Goal: Transaction & Acquisition: Purchase product/service

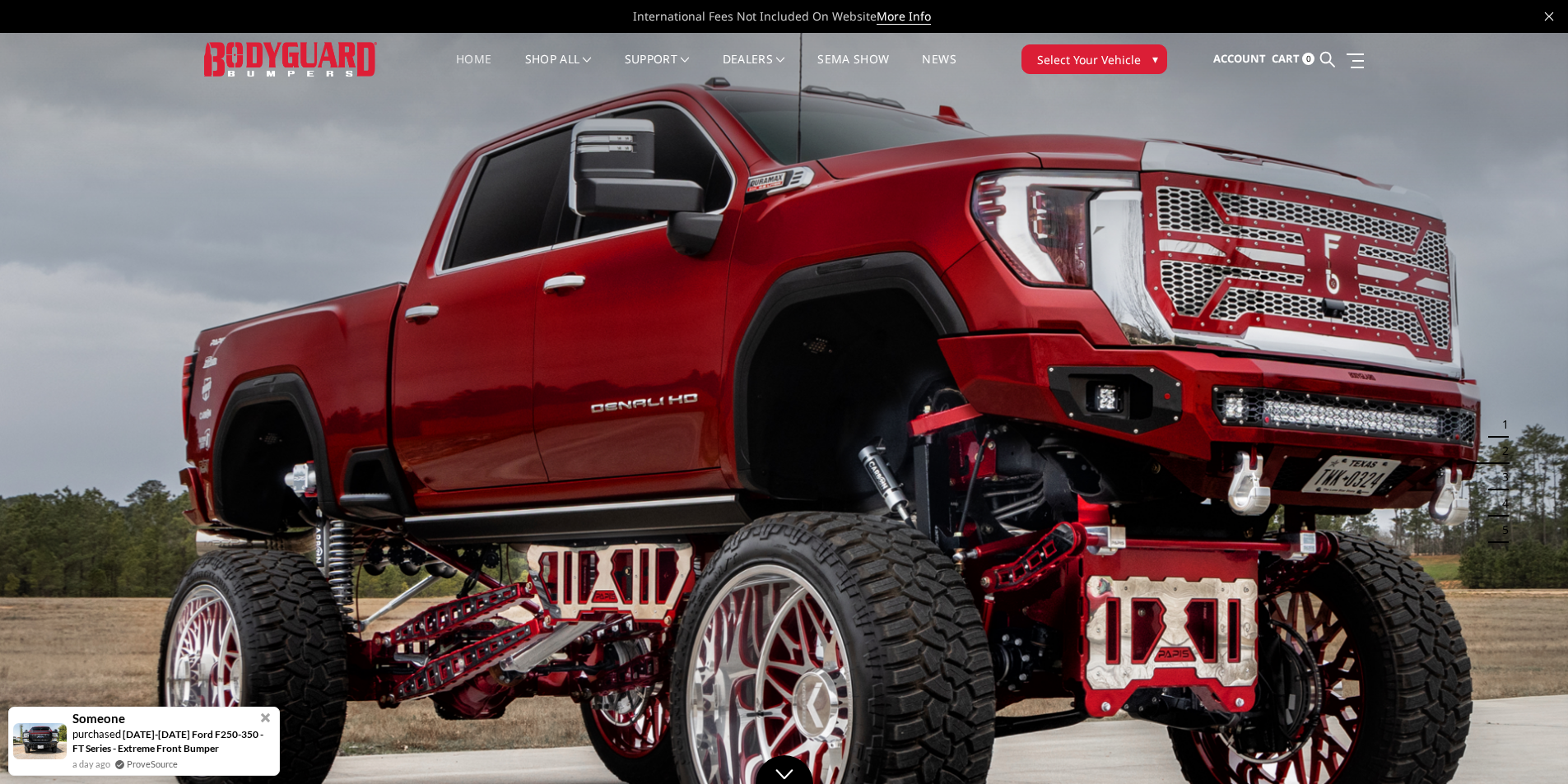
click at [1103, 54] on span "Select Your Vehicle" at bounding box center [1089, 60] width 104 height 17
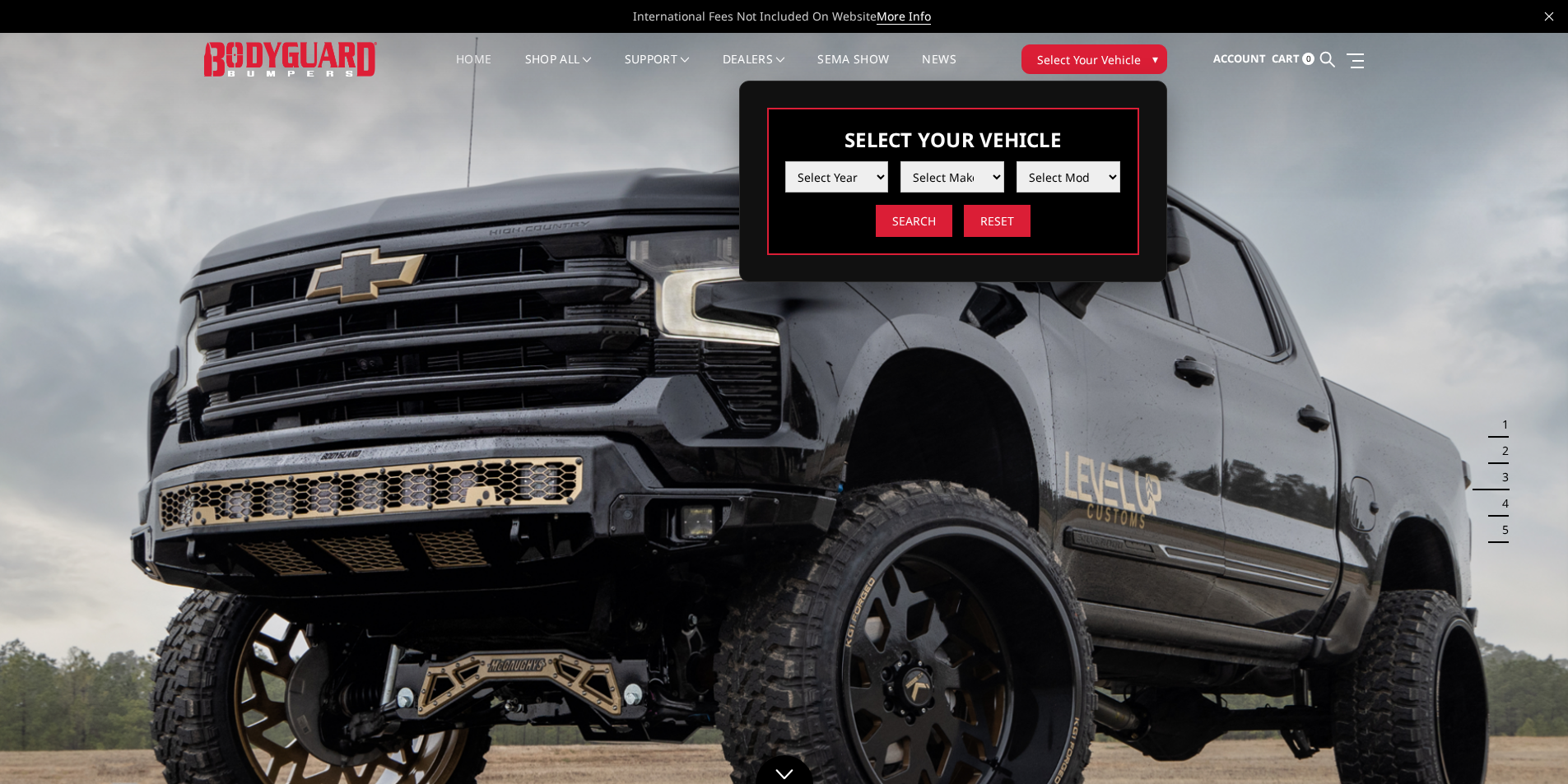
click at [881, 174] on select "Select Year 2025 2024 2023 2022 2021 2020 2019 2018 2017 2016 2015 2014 2013 20…" at bounding box center [837, 177] width 104 height 31
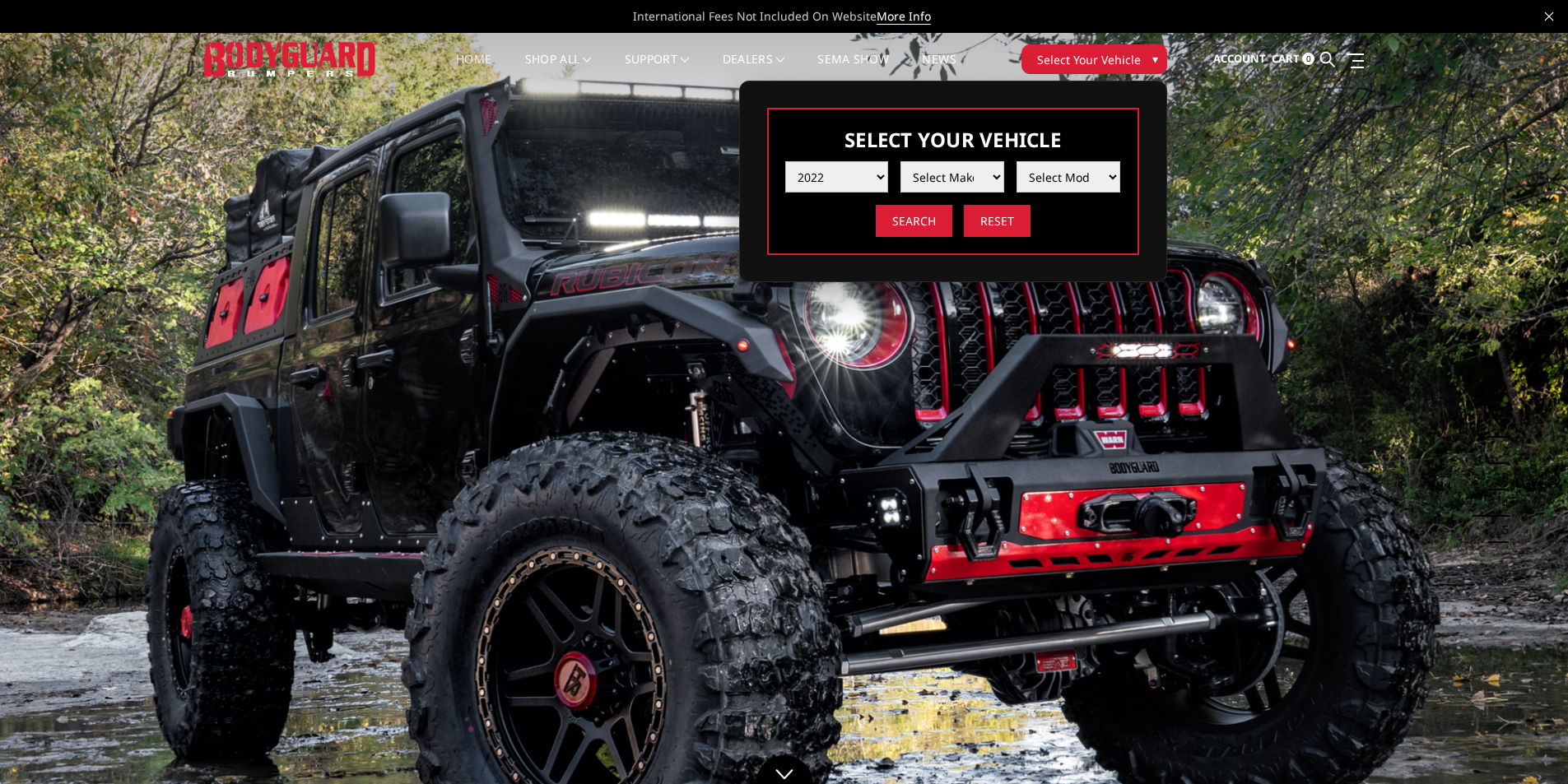
click at [785, 161] on select "Select Year 2025 2024 2023 2022 2021 2020 2019 2018 2017 2016 2015 2014 2013 20…" at bounding box center [837, 177] width 104 height 31
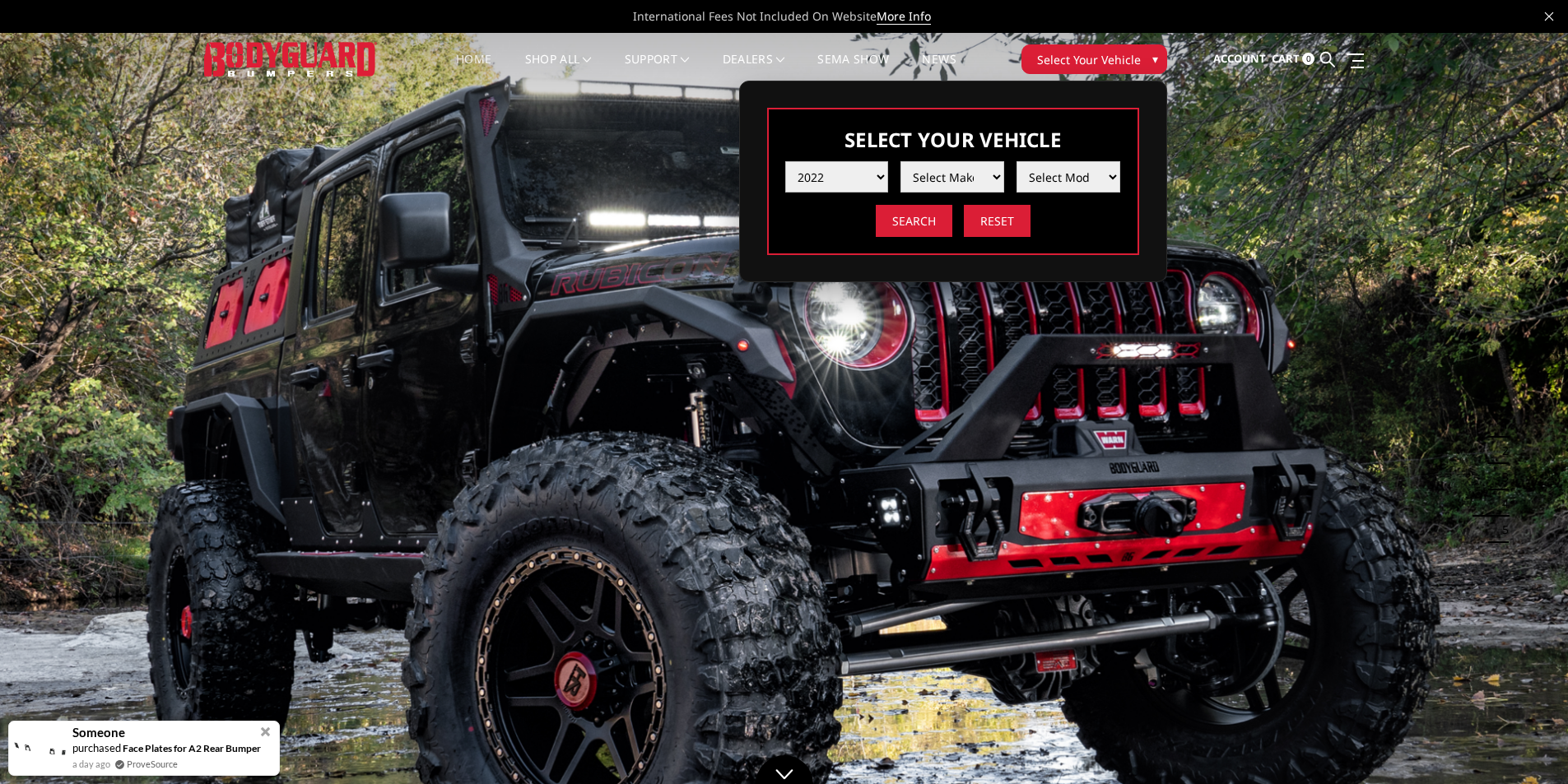
click at [879, 178] on select "Select Year 2025 2024 2023 2022 2021 2020 2019 2018 2017 2016 2015 2014 2013 20…" at bounding box center [837, 177] width 104 height 31
select select "yr_2021"
click at [785, 161] on select "Select Year 2025 2024 2023 2022 2021 2020 2019 2018 2017 2016 2015 2014 2013 20…" at bounding box center [837, 177] width 104 height 31
click at [949, 174] on select "Select Make Chevrolet Ford GMC Ram Toyota" at bounding box center [952, 177] width 104 height 31
select select "mk_chevrolet"
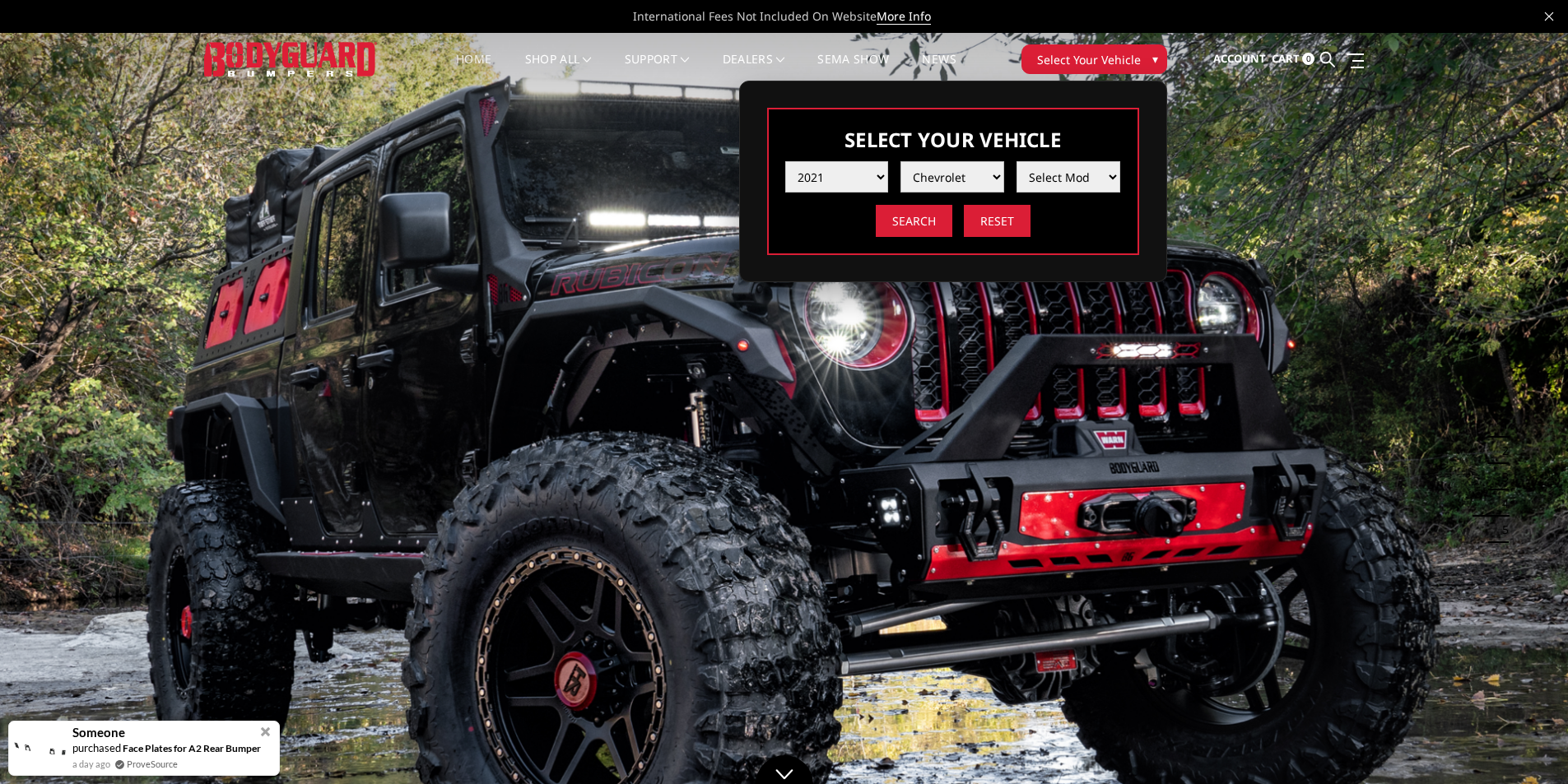
click at [901, 161] on select "Select Make Chevrolet Ford GMC Ram Toyota" at bounding box center [952, 177] width 104 height 31
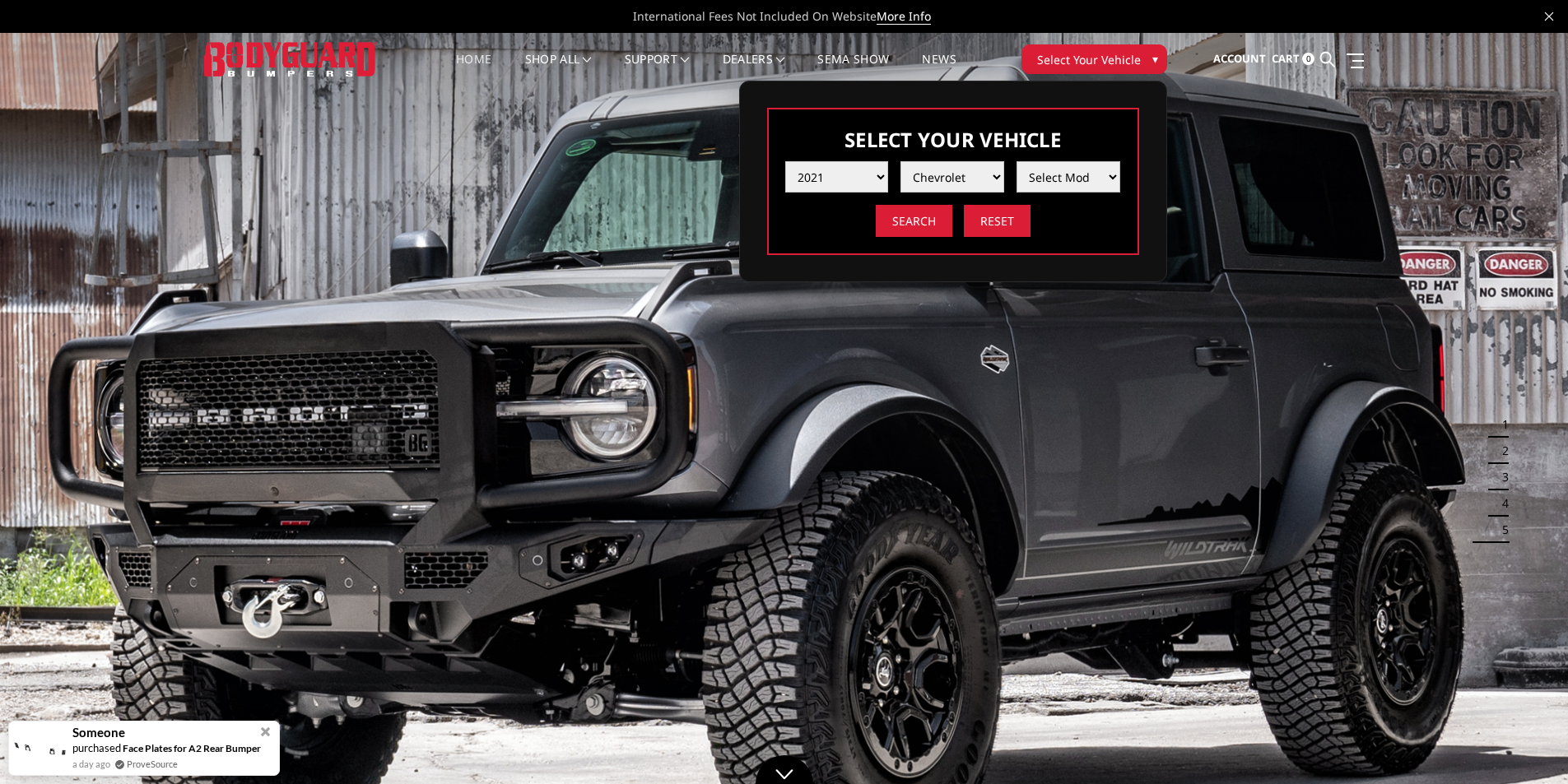
click at [1061, 177] on select "Select Model Silverado 1500 Silverado 2500 / 3500 Silverado 4500 / 5500 / 6500" at bounding box center [1068, 177] width 104 height 31
select select "md_silverado-1500"
click at [1016, 161] on select "Select Model Silverado 1500 Silverado 2500 / 3500 Silverado 4500 / 5500 / 6500" at bounding box center [1068, 177] width 104 height 31
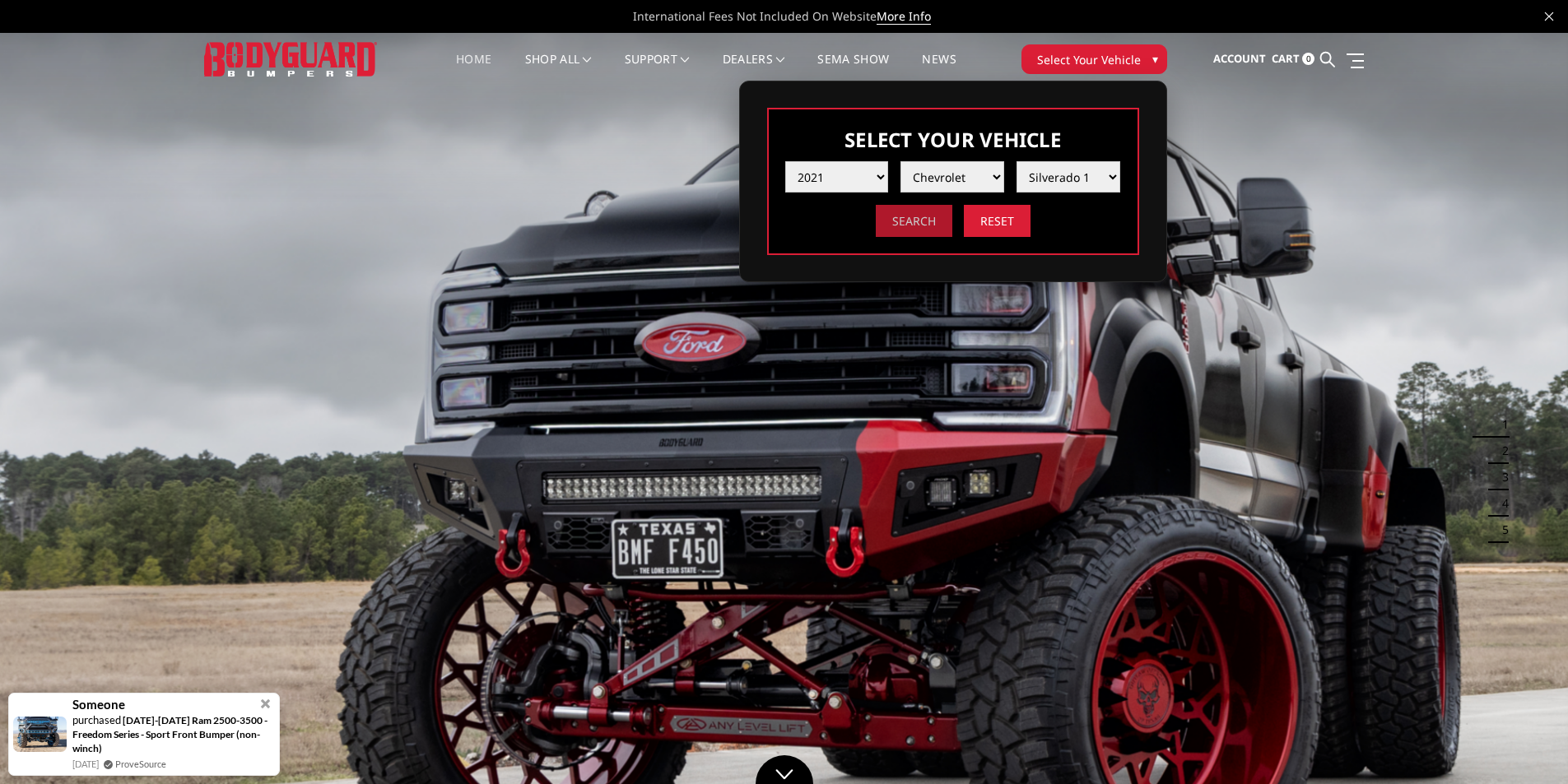
click at [918, 226] on input "Search" at bounding box center [914, 220] width 77 height 32
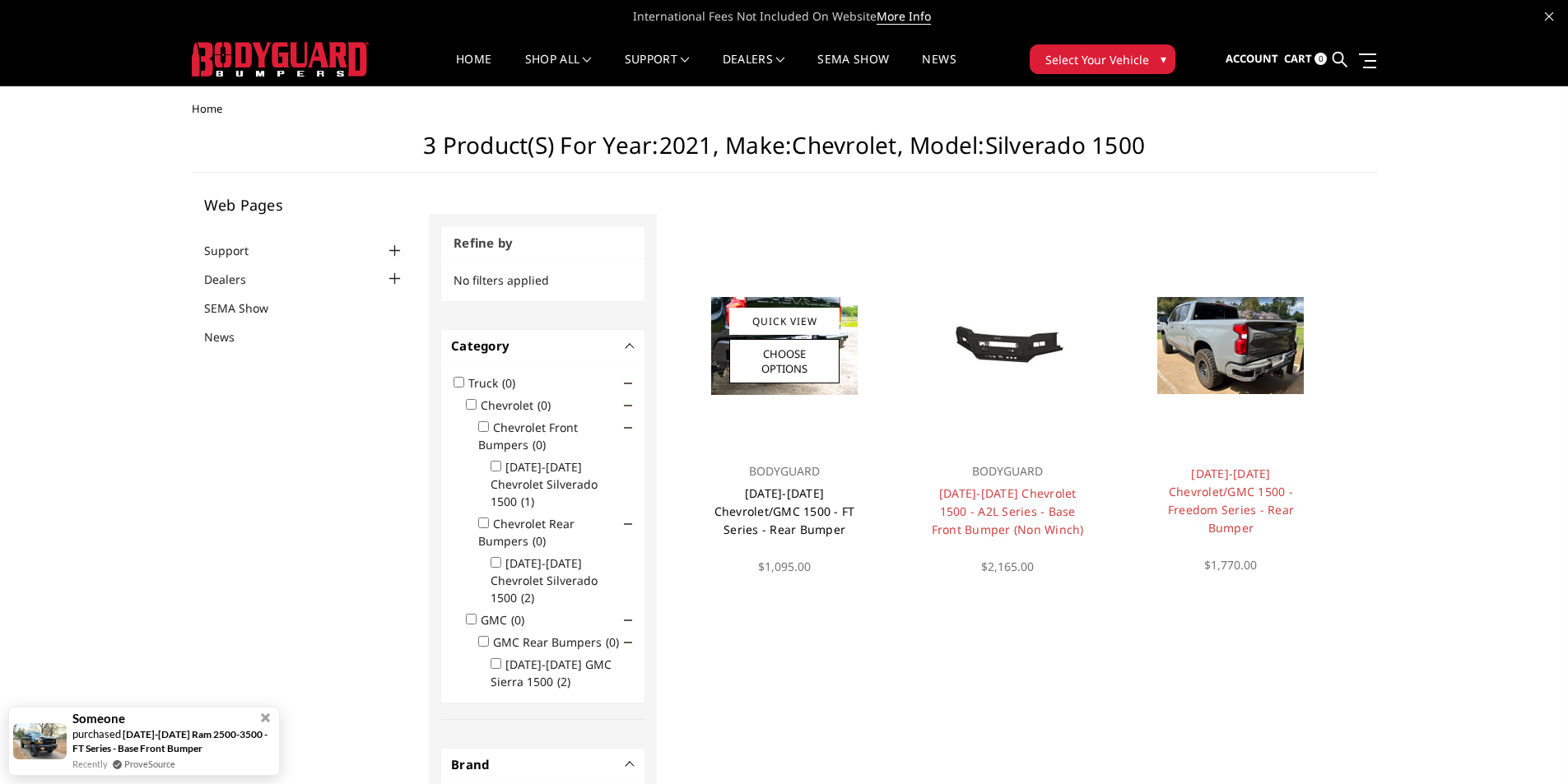
click at [781, 494] on link "[DATE]-[DATE] Chevrolet/GMC 1500 - FT Series - Rear Bumper" at bounding box center [784, 511] width 141 height 52
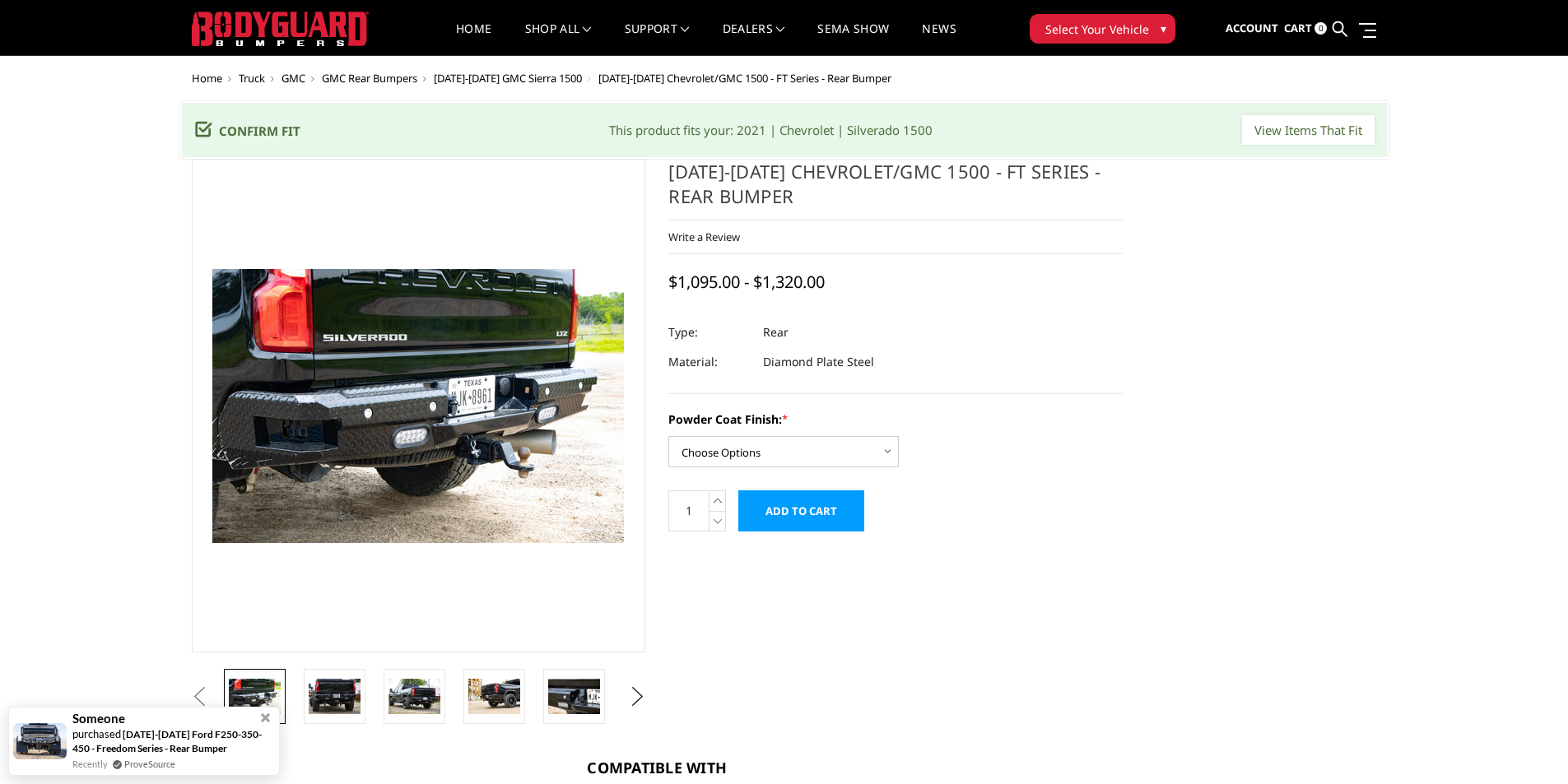
scroll to position [82, 0]
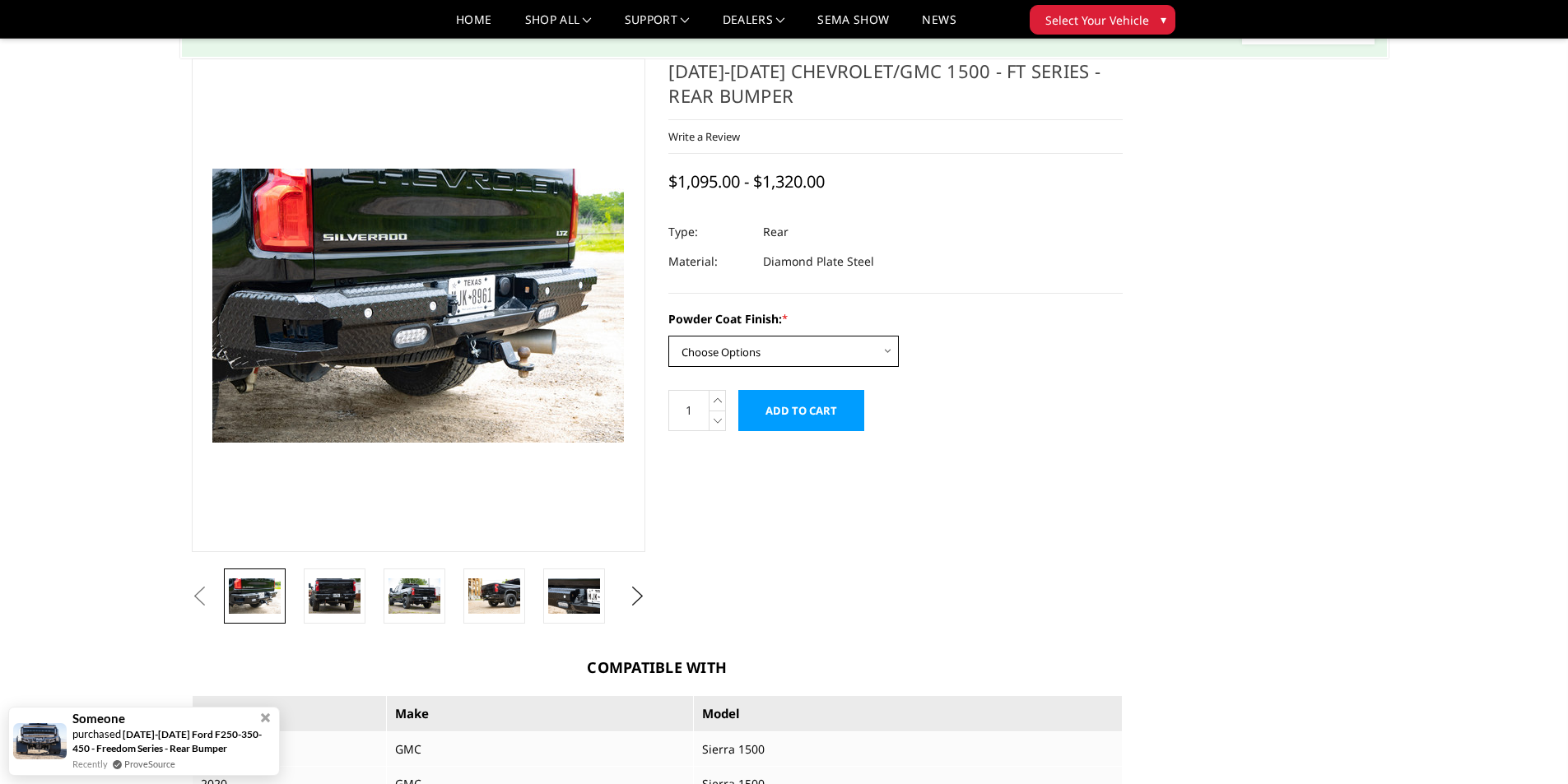
click at [891, 356] on select "Choose Options Bare Metal Gloss Black Powder Coat Textured Black Powder Coat" at bounding box center [783, 351] width 231 height 31
select select "3425"
click at [668, 336] on select "Choose Options Bare Metal Gloss Black Powder Coat Textured Black Powder Coat" at bounding box center [783, 351] width 231 height 31
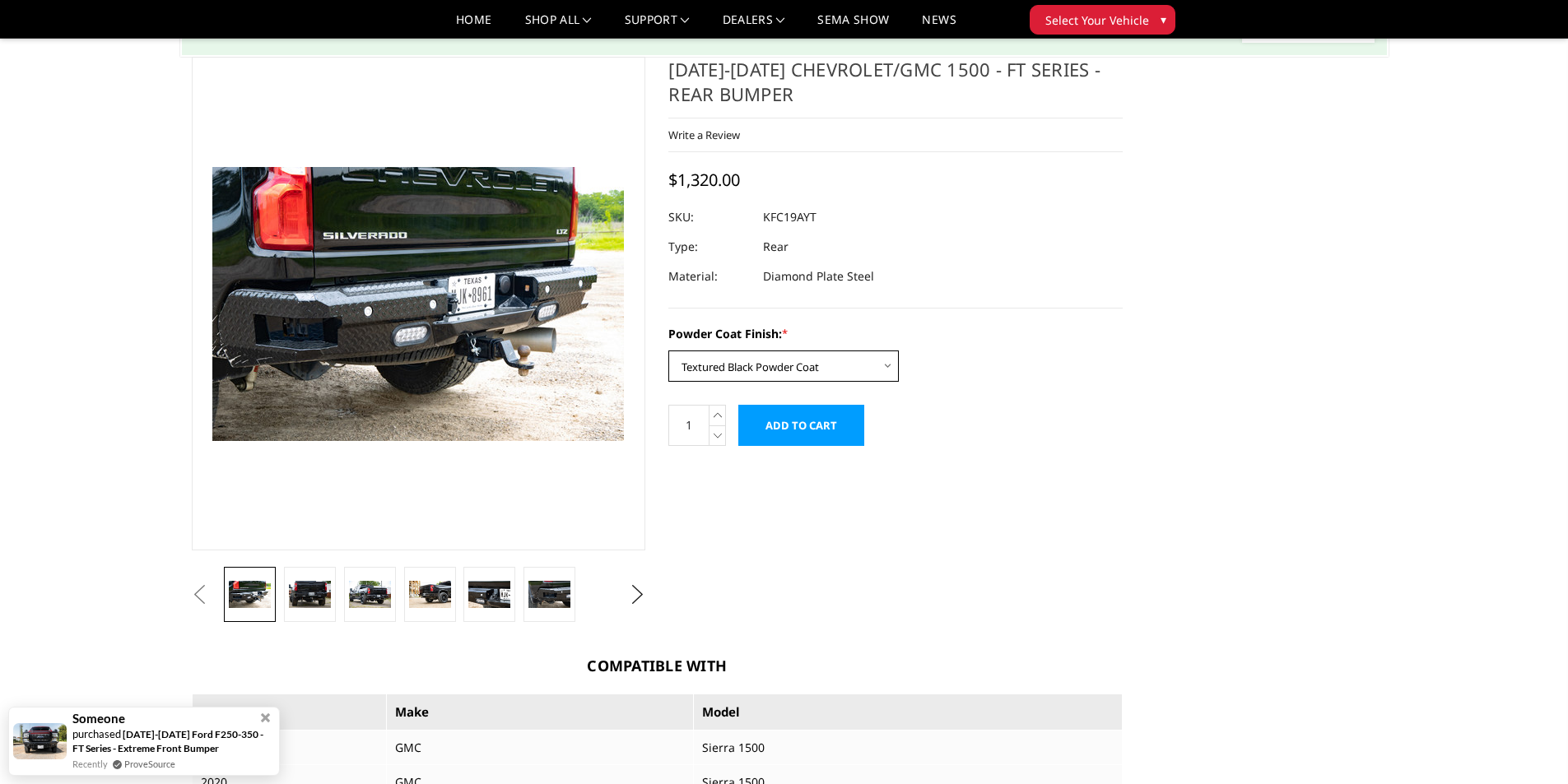
scroll to position [0, 0]
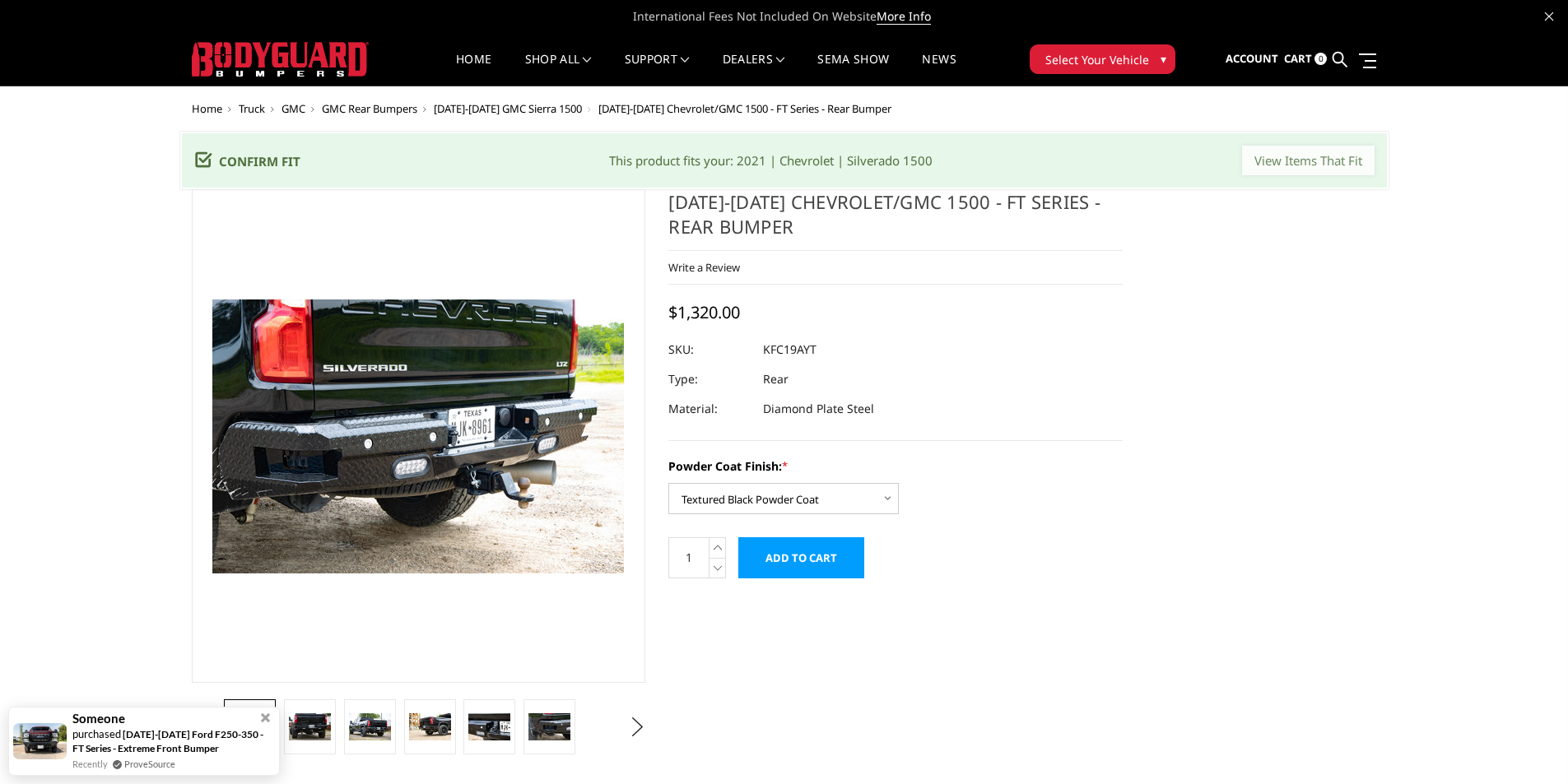
click at [1300, 161] on input "View Items That Fit" at bounding box center [1307, 161] width 132 height 29
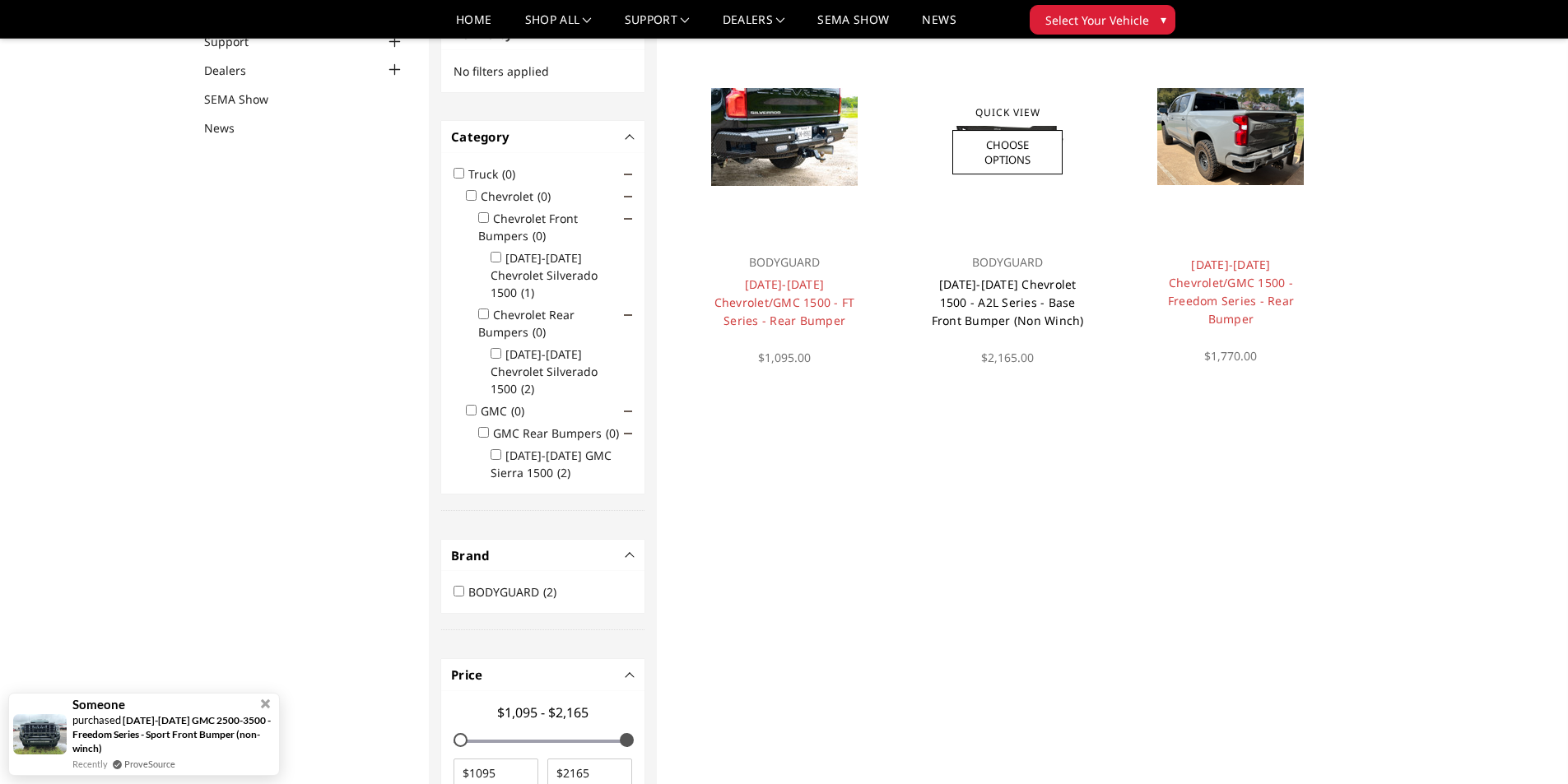
scroll to position [131, 0]
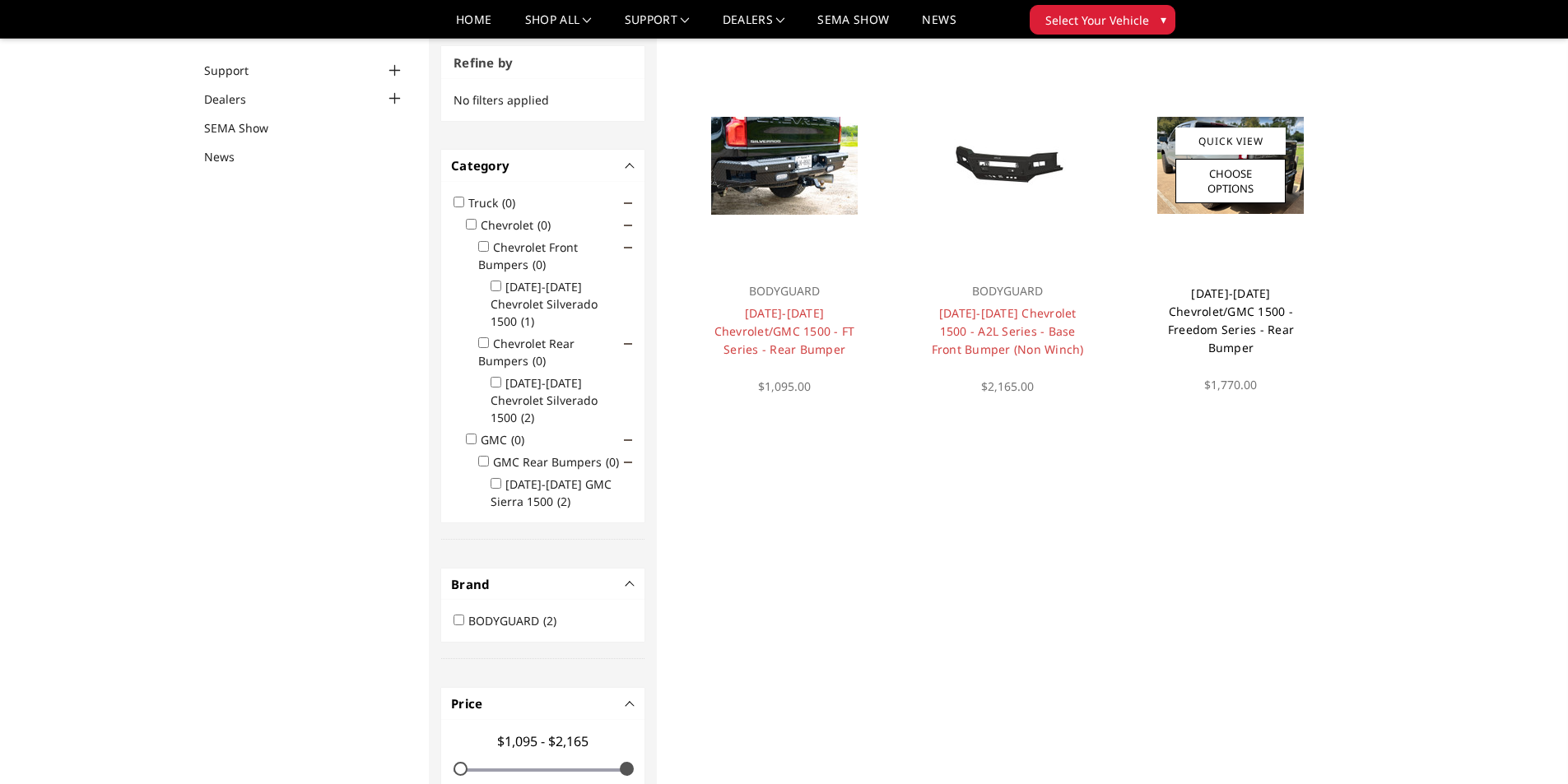
click at [1211, 294] on link "[DATE]-[DATE] Chevrolet/GMC 1500 - Freedom Series - Rear Bumper" at bounding box center [1230, 320] width 126 height 70
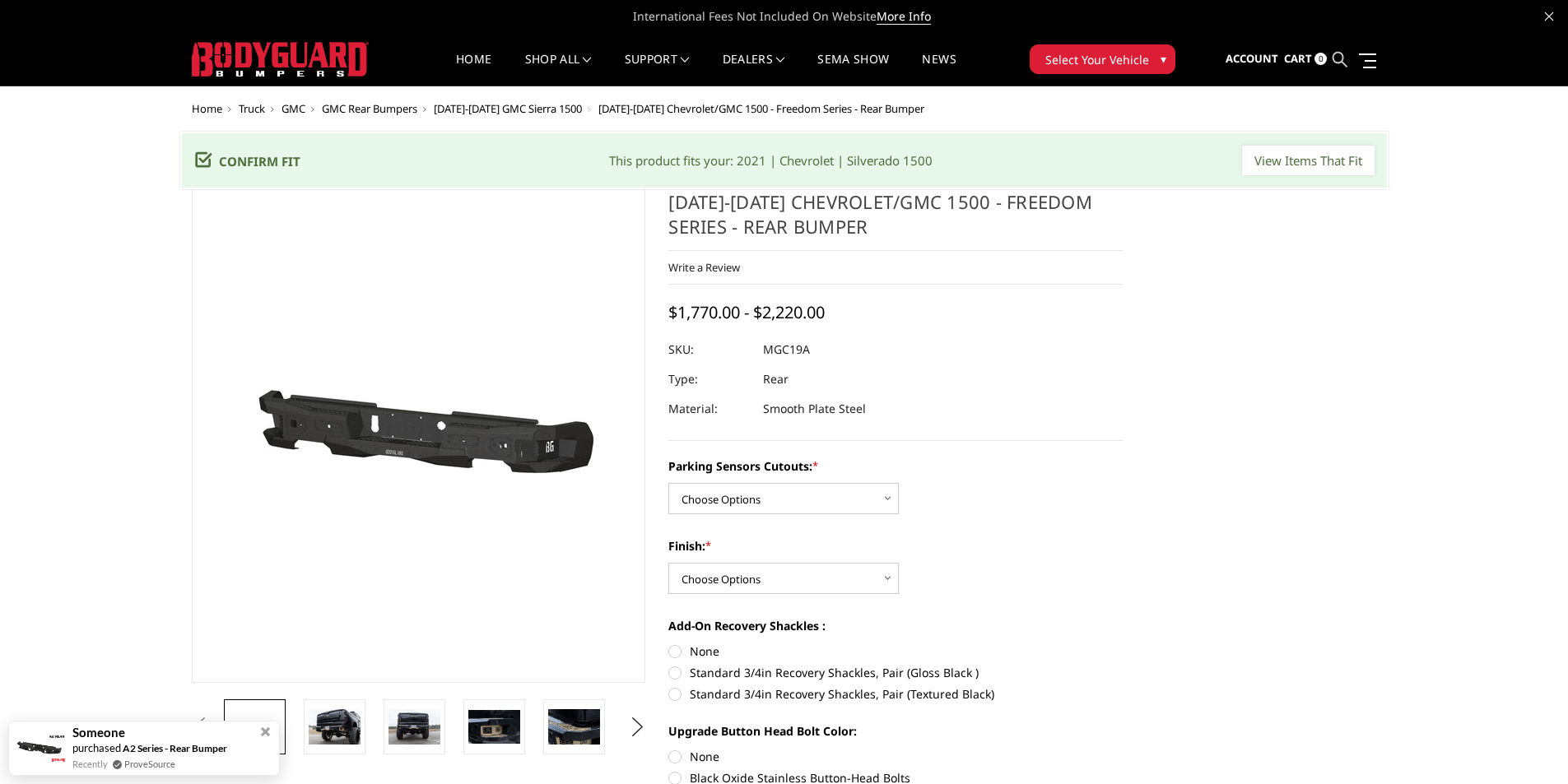
click at [1337, 60] on icon at bounding box center [1339, 59] width 15 height 15
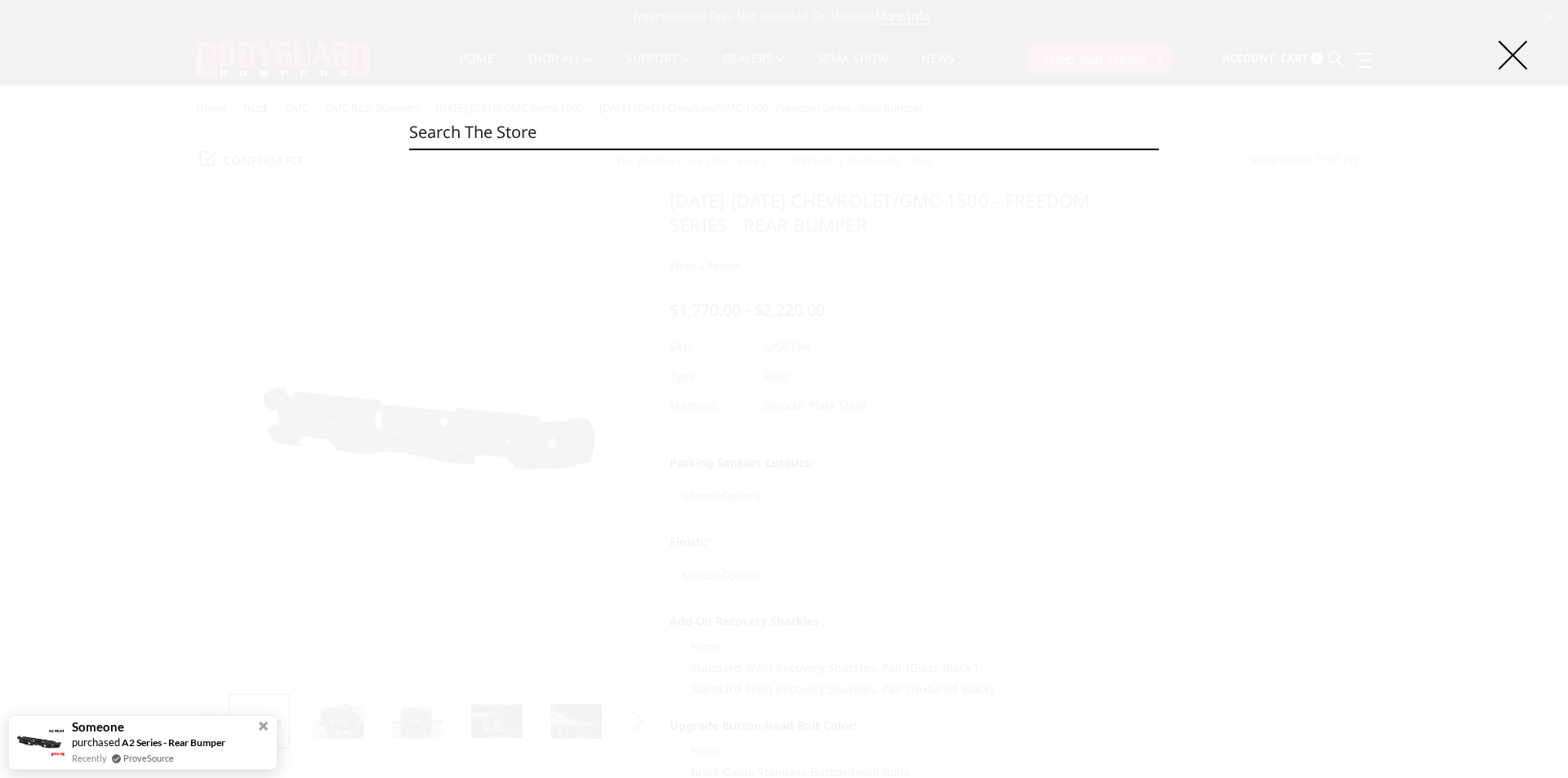
click at [426, 131] on input "Search" at bounding box center [783, 132] width 750 height 33
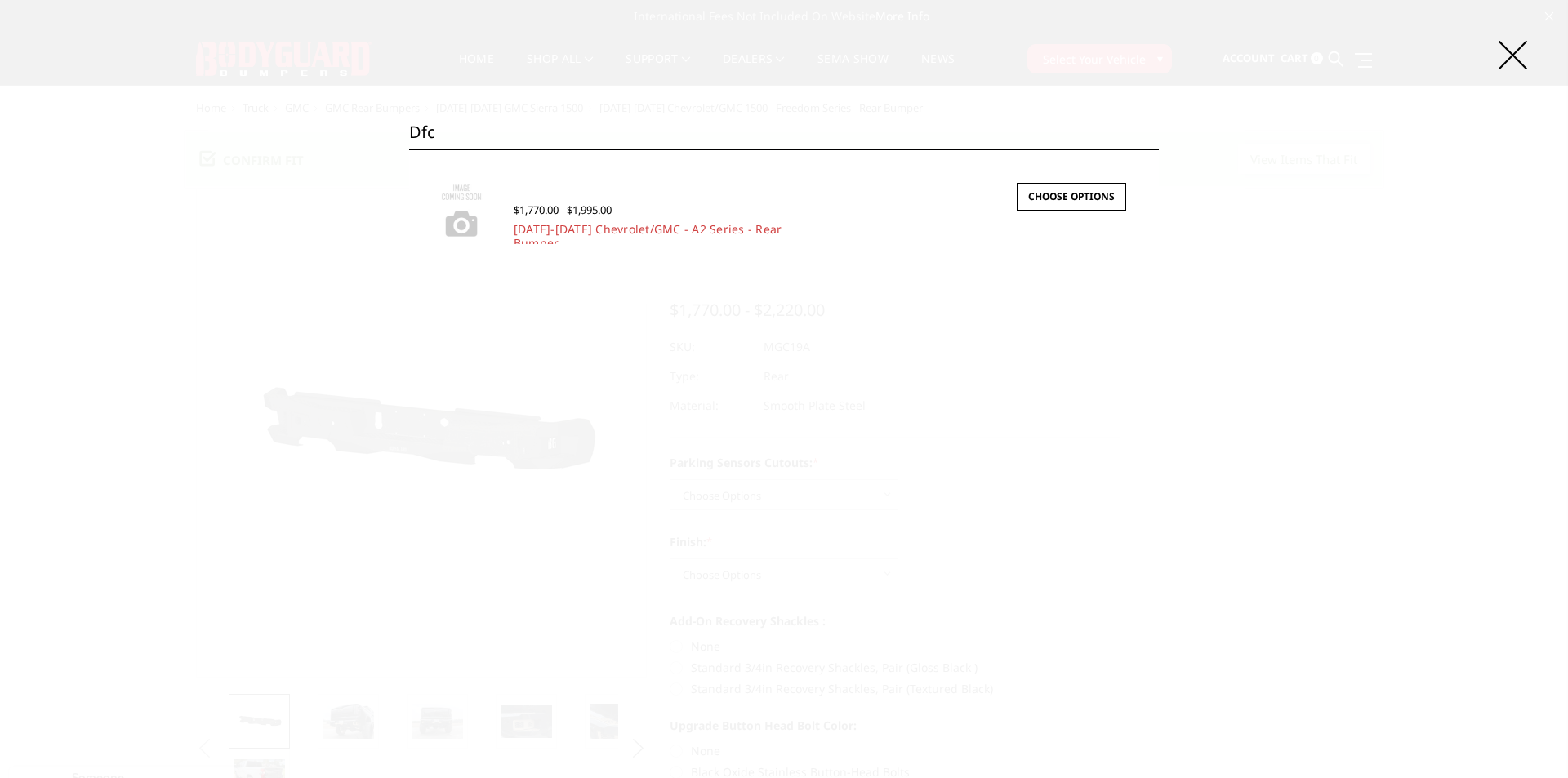
type input "dfc"
click at [599, 219] on div "$1,770.00 - $1,995.00" at bounding box center [819, 211] width 613 height 22
click at [465, 216] on img at bounding box center [462, 211] width 72 height 72
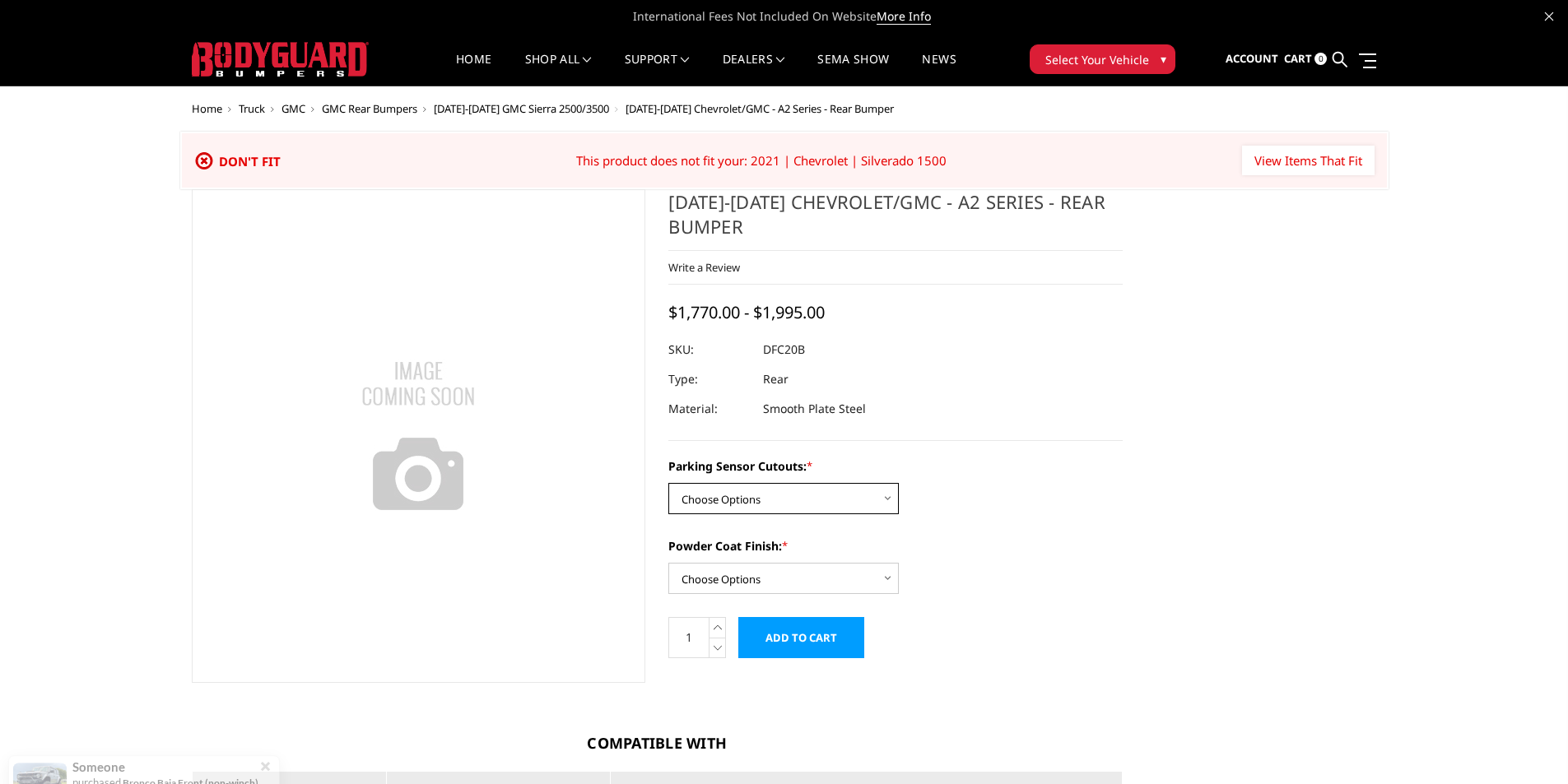
click at [806, 496] on select "Choose Options No - Without Parking Sensor Cutouts Yes - With Parking Sensor Cu…" at bounding box center [783, 498] width 231 height 31
select select "2261"
click at [668, 483] on select "Choose Options No - Without Parking Sensor Cutouts Yes - With Parking Sensor Cu…" at bounding box center [783, 498] width 231 height 31
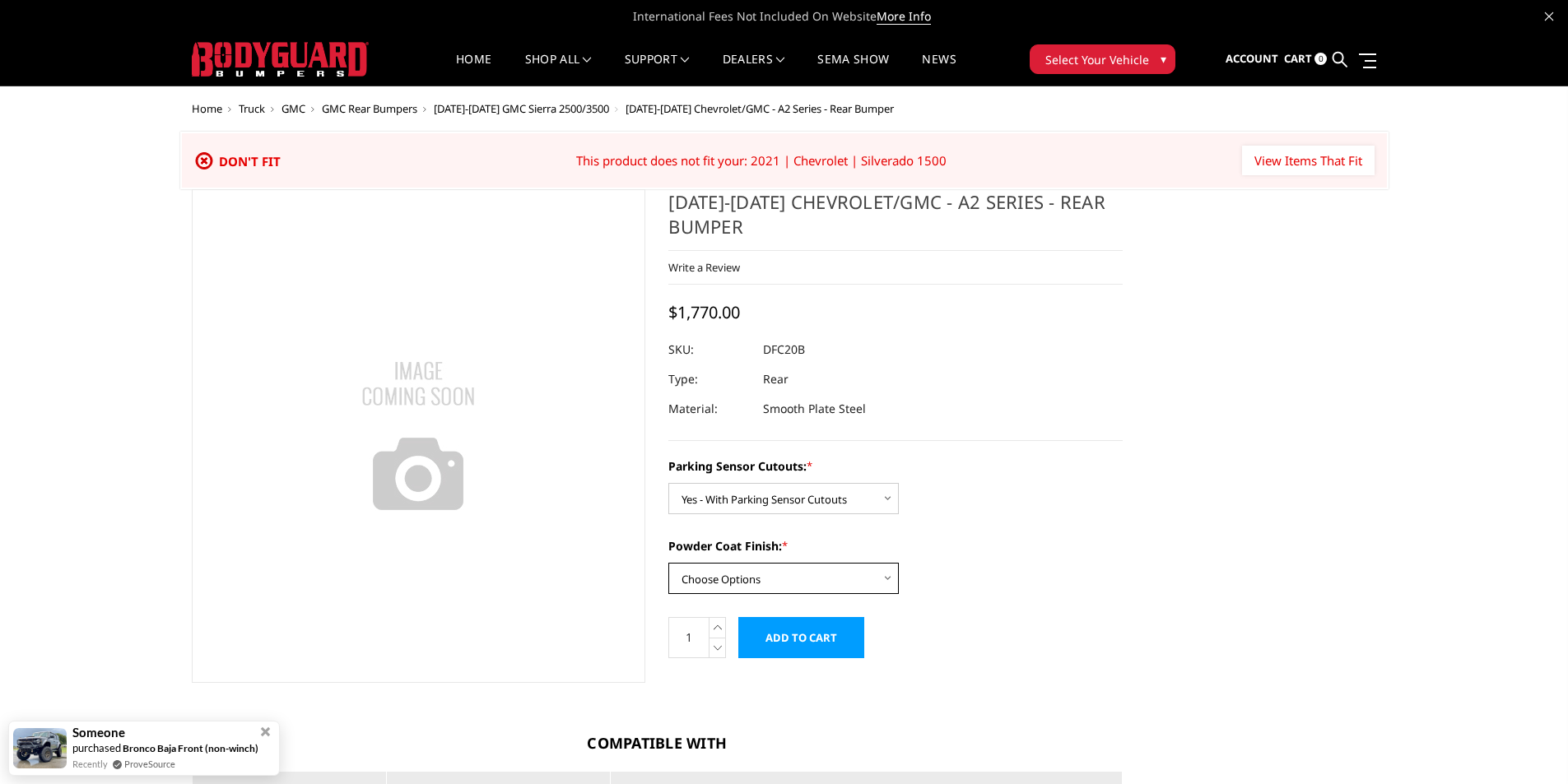
click at [810, 577] on select "Choose Options Bare Metal Textured Black Powder Coat" at bounding box center [783, 579] width 231 height 31
select select "2263"
click at [668, 563] on select "Choose Options Bare Metal Textured Black Powder Coat" at bounding box center [783, 579] width 231 height 31
click at [793, 632] on input "Add to Cart" at bounding box center [801, 638] width 126 height 41
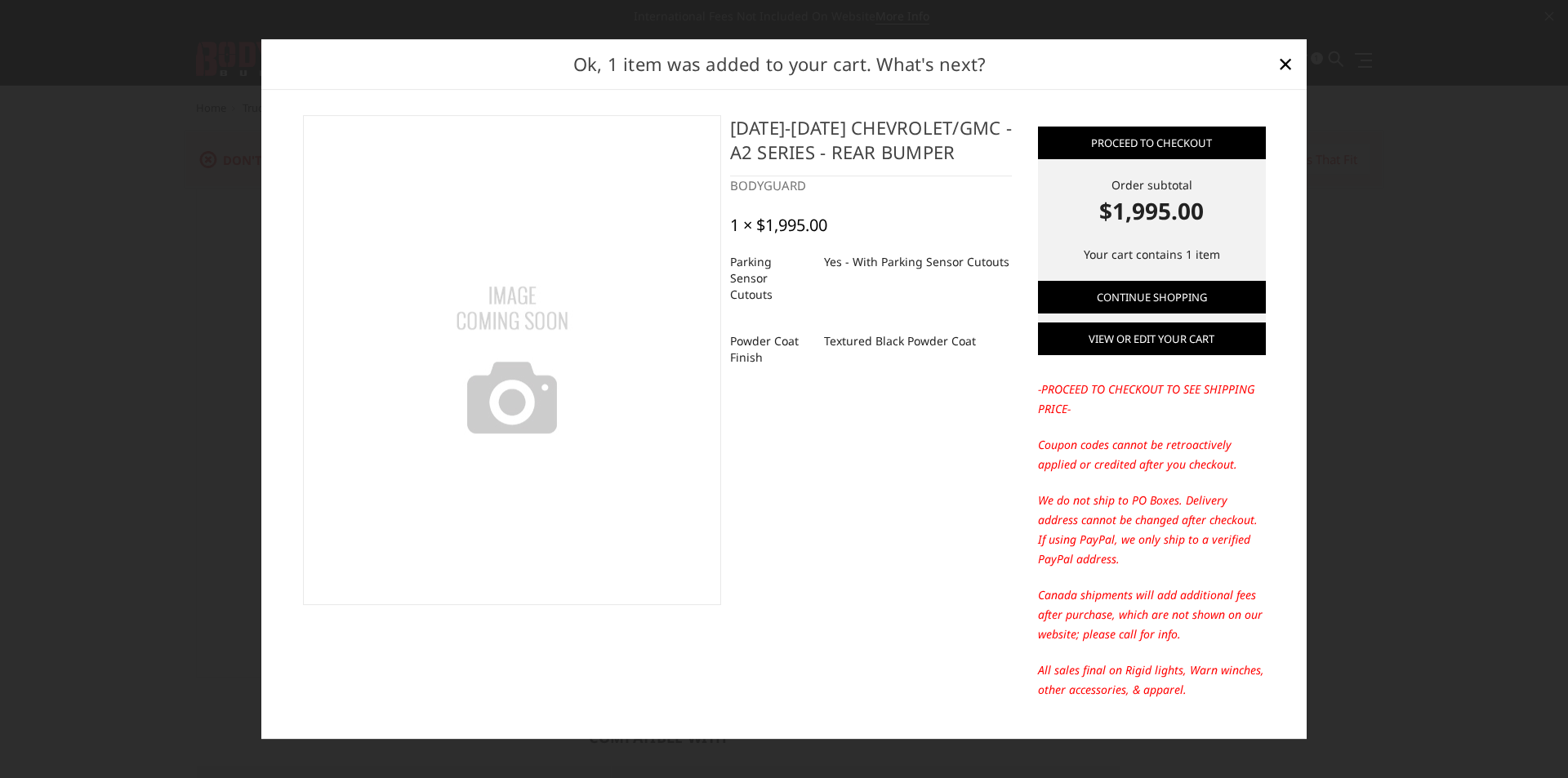
click at [1114, 339] on link "View or edit your cart" at bounding box center [1152, 338] width 228 height 33
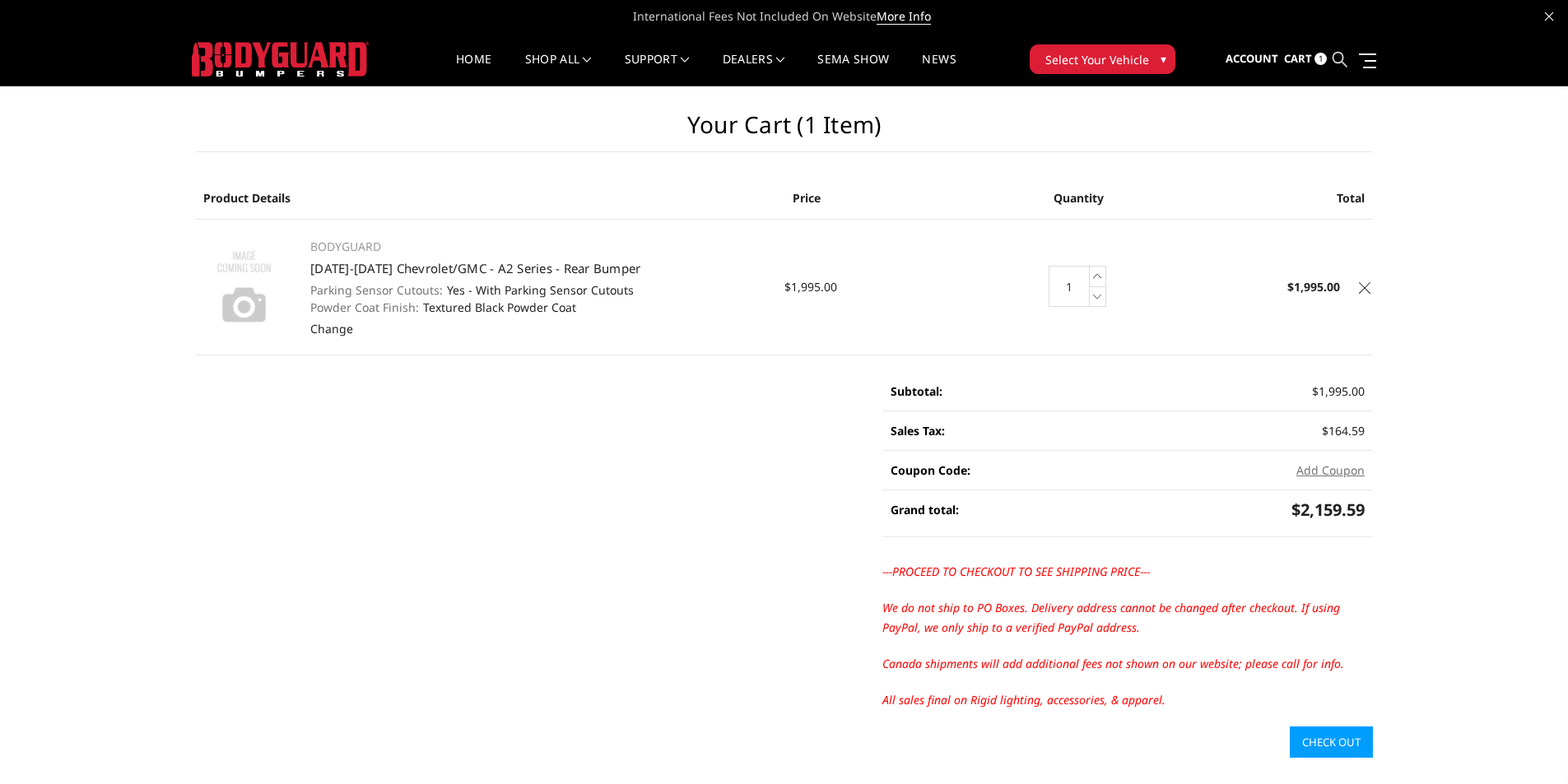
click at [1337, 61] on icon at bounding box center [1339, 59] width 15 height 15
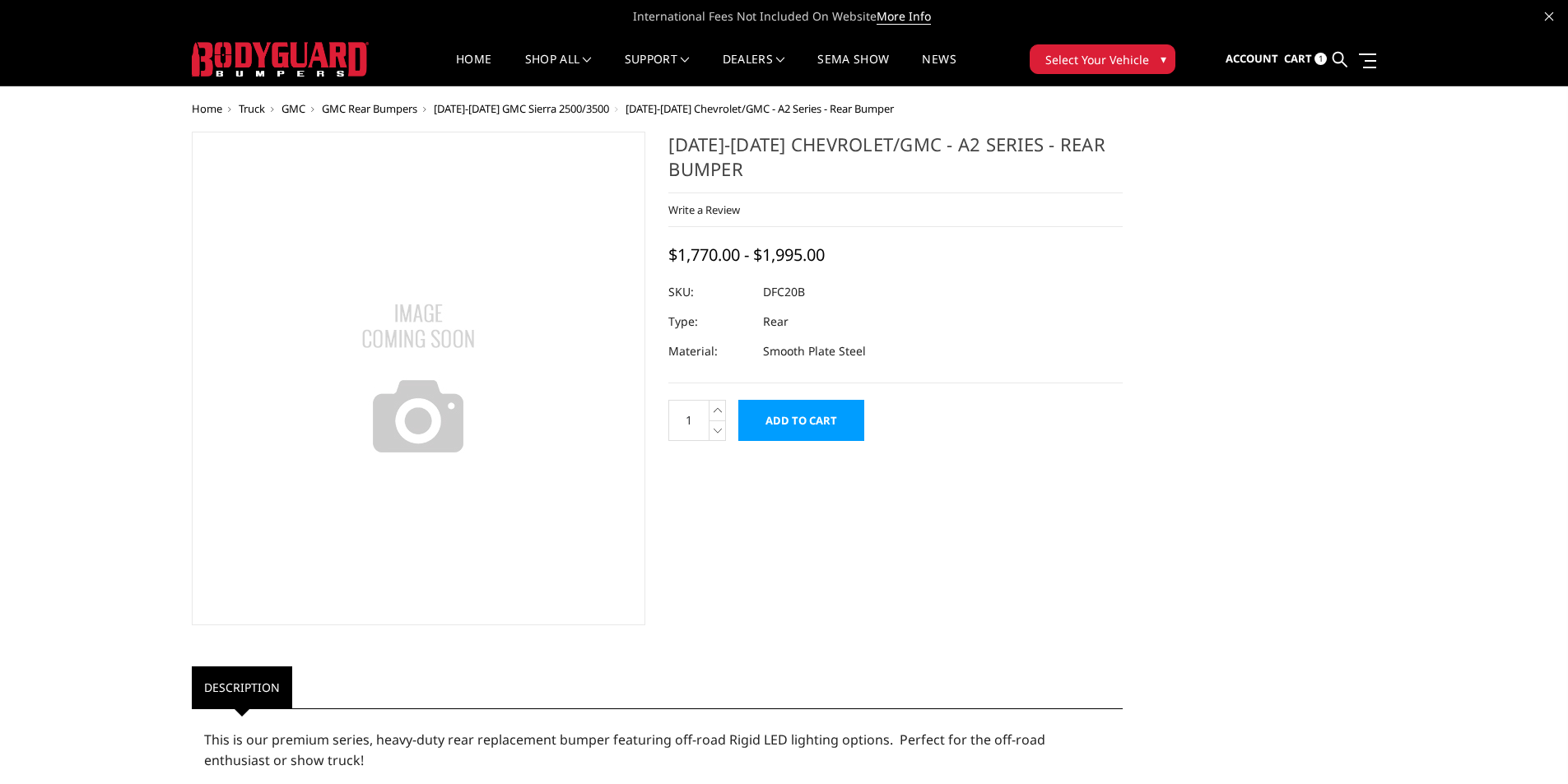
select select "2261"
select select "2263"
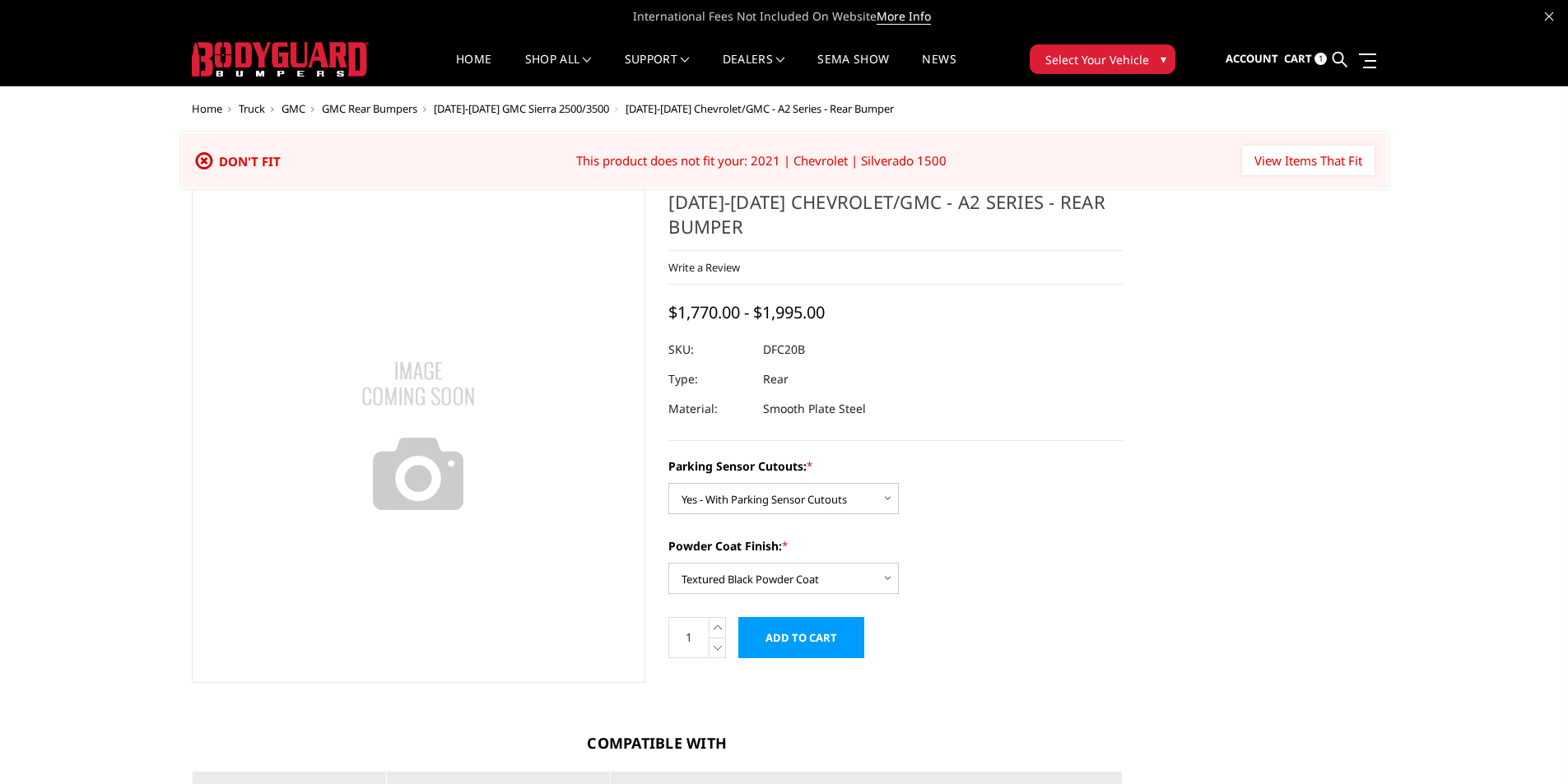
click at [1309, 58] on span "Cart" at bounding box center [1298, 58] width 28 height 15
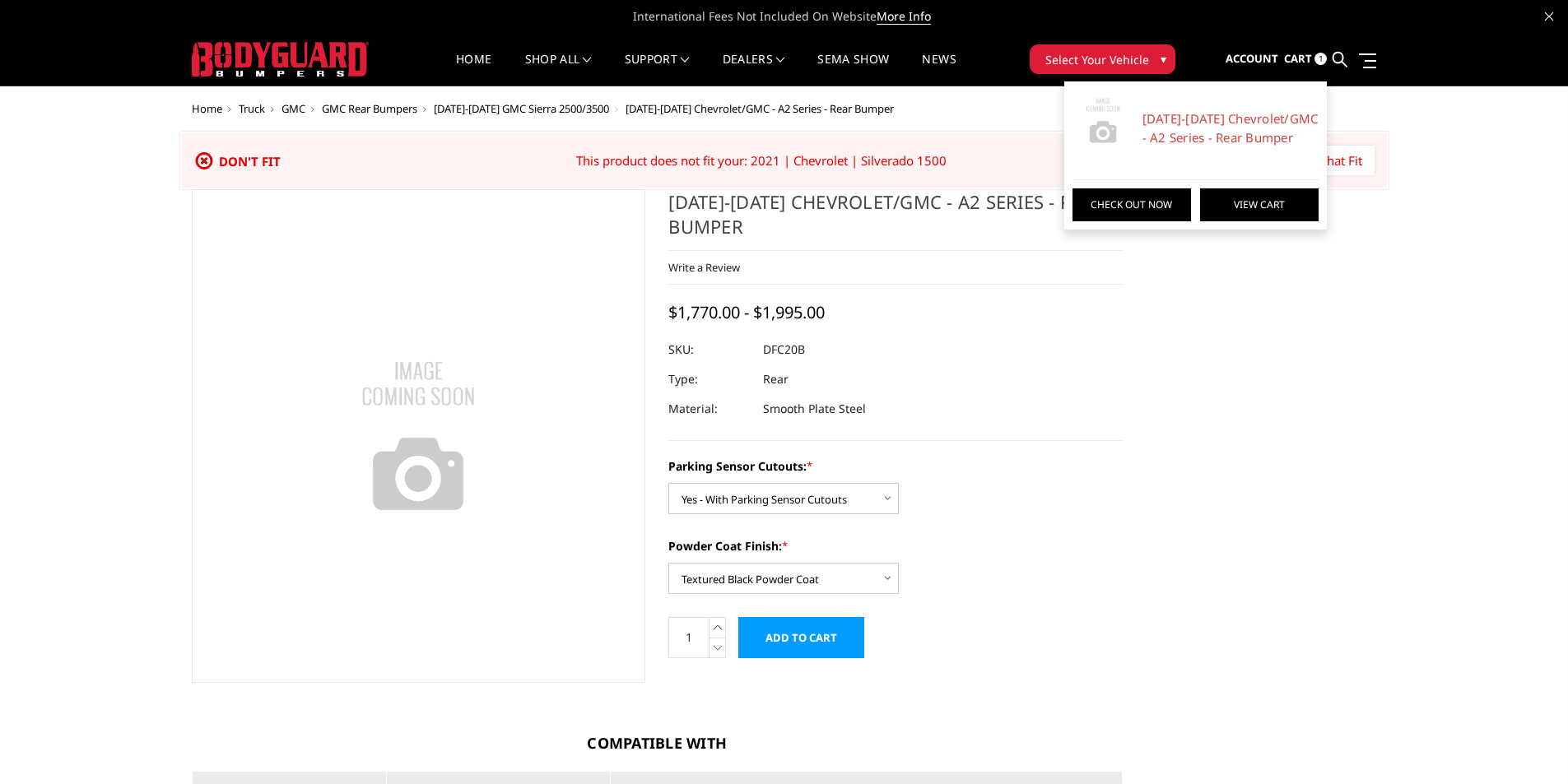
click at [1256, 206] on link "View Cart" at bounding box center [1259, 205] width 118 height 33
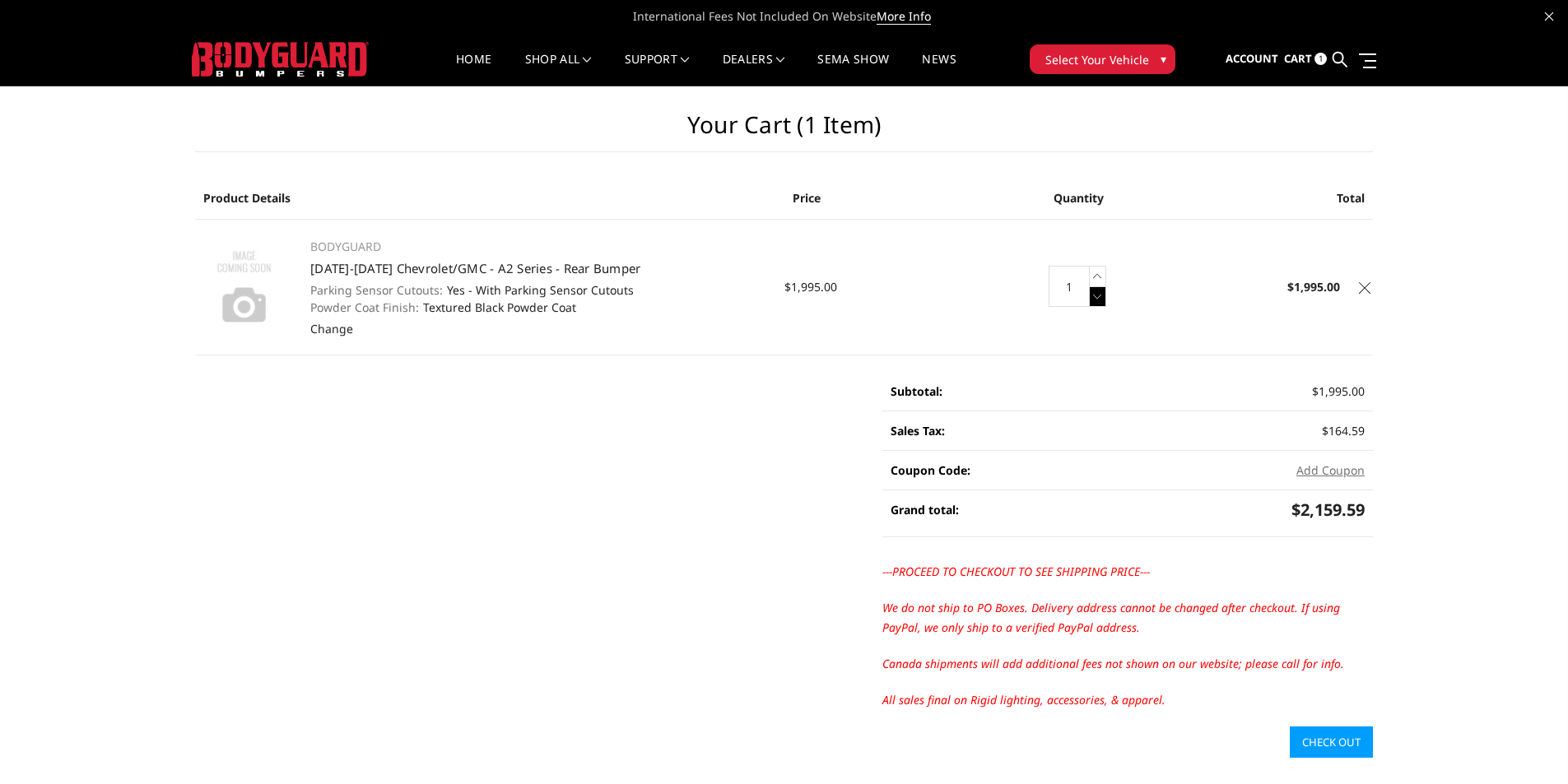
click at [1091, 299] on icon at bounding box center [1097, 297] width 16 height 21
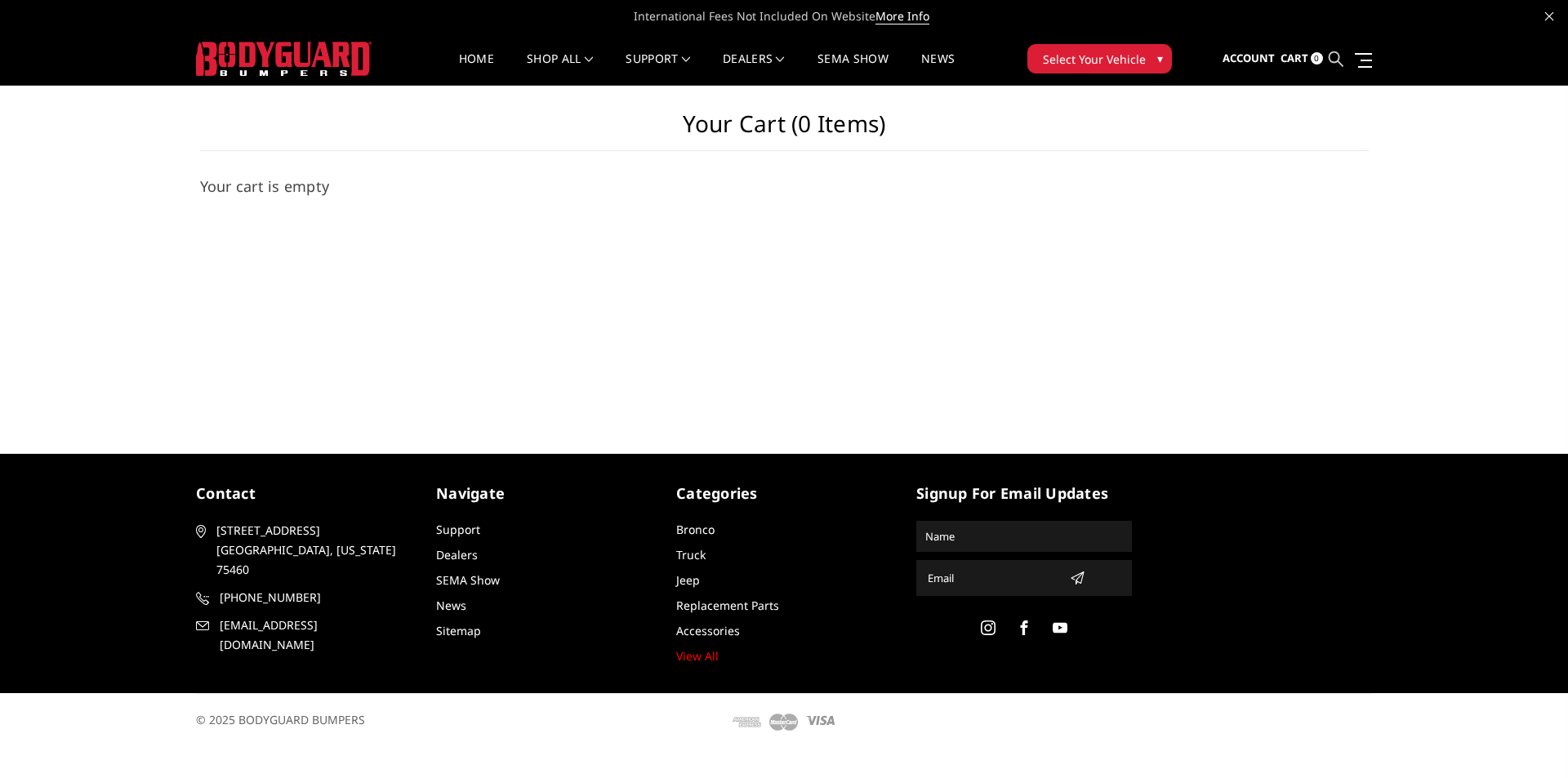
click at [1337, 62] on icon at bounding box center [1336, 58] width 15 height 15
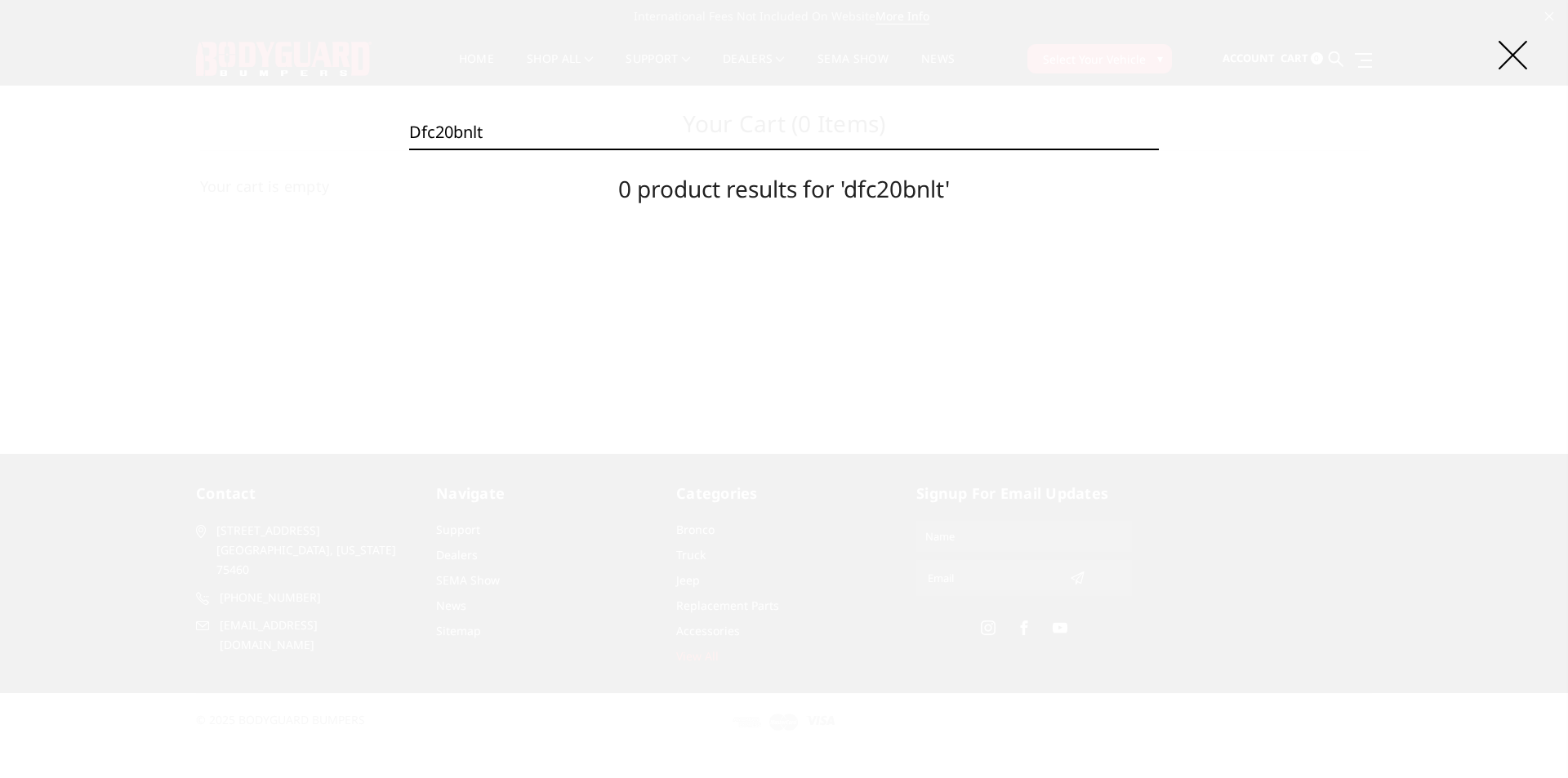
type input "dfc20bnlt"
